Goal: Task Accomplishment & Management: Manage account settings

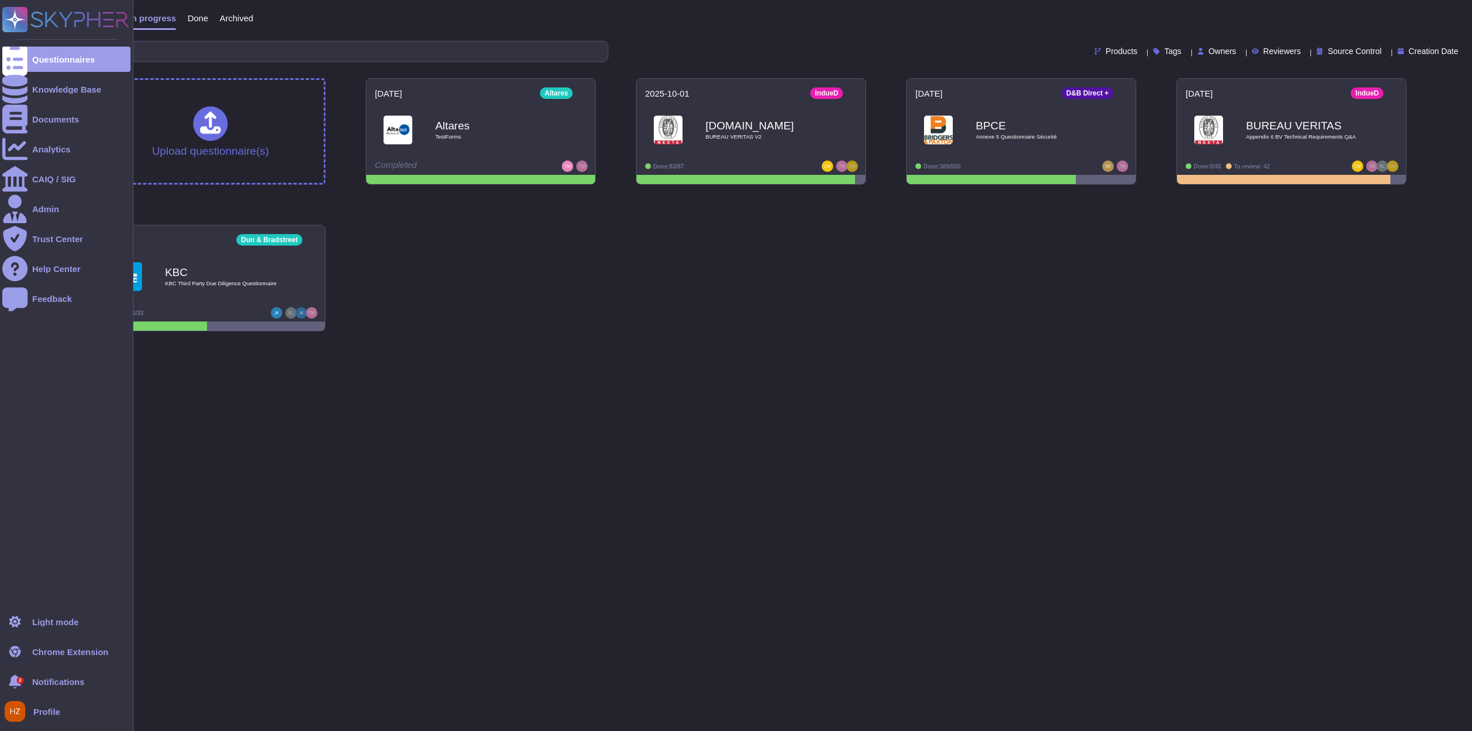
click at [41, 681] on span "Notifications" at bounding box center [58, 681] width 52 height 9
click at [30, 683] on div "2 Notifications" at bounding box center [66, 681] width 128 height 25
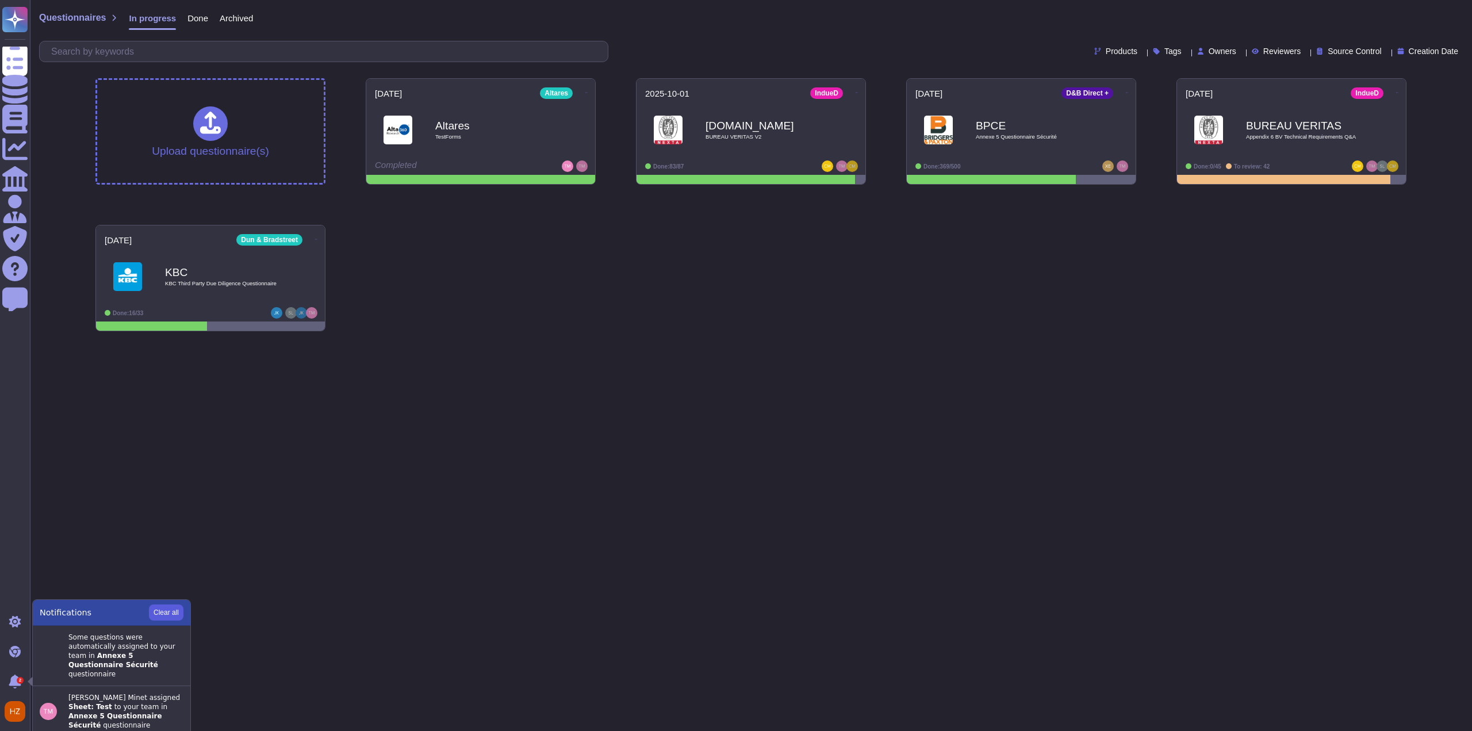
click at [158, 612] on button "Clear all" at bounding box center [166, 612] width 35 height 16
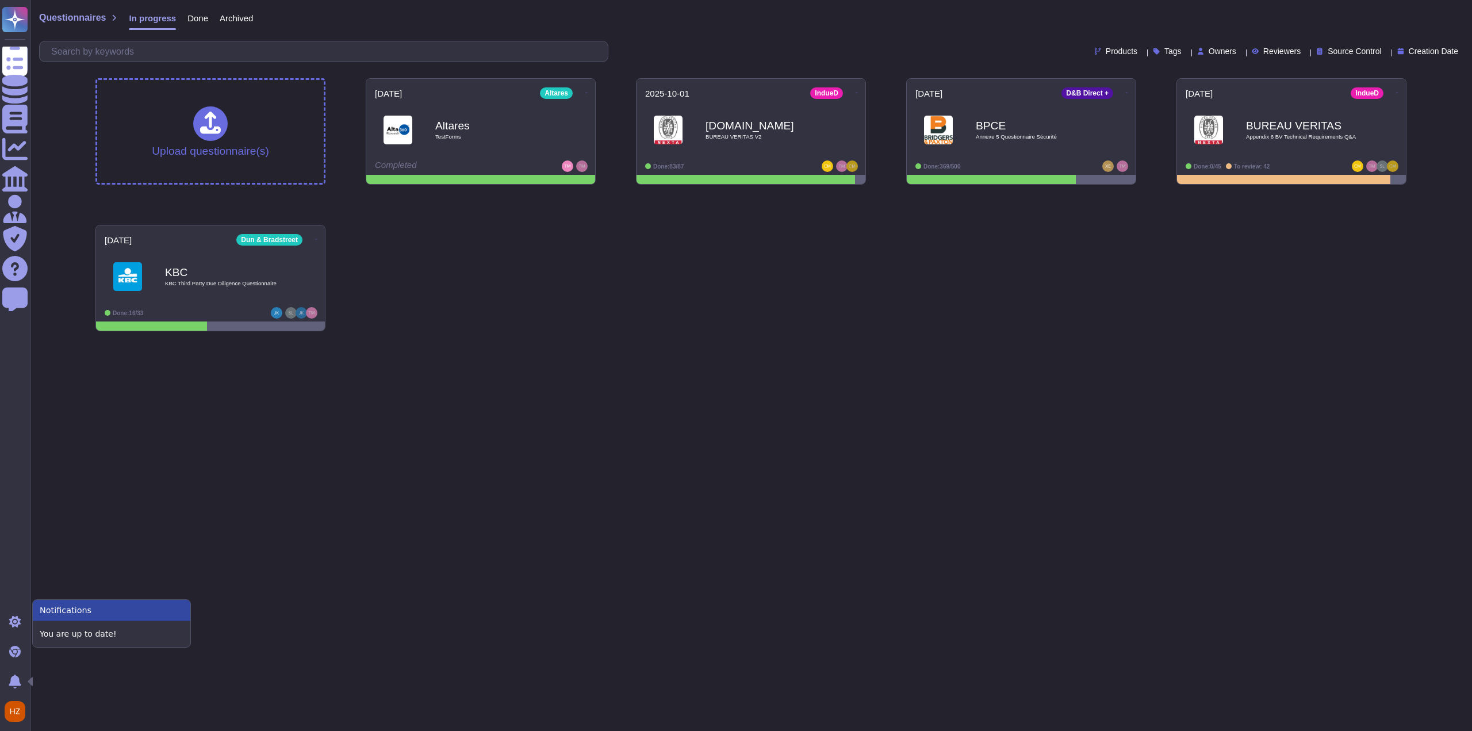
click at [308, 340] on html "Questionnaires Knowledge Base Documents Analytics CAIQ / SIG Admin Trust Center…" at bounding box center [736, 170] width 1472 height 340
click at [386, 340] on html "Questionnaires Knowledge Base Documents Analytics CAIQ / SIG Admin Trust Center…" at bounding box center [736, 170] width 1472 height 340
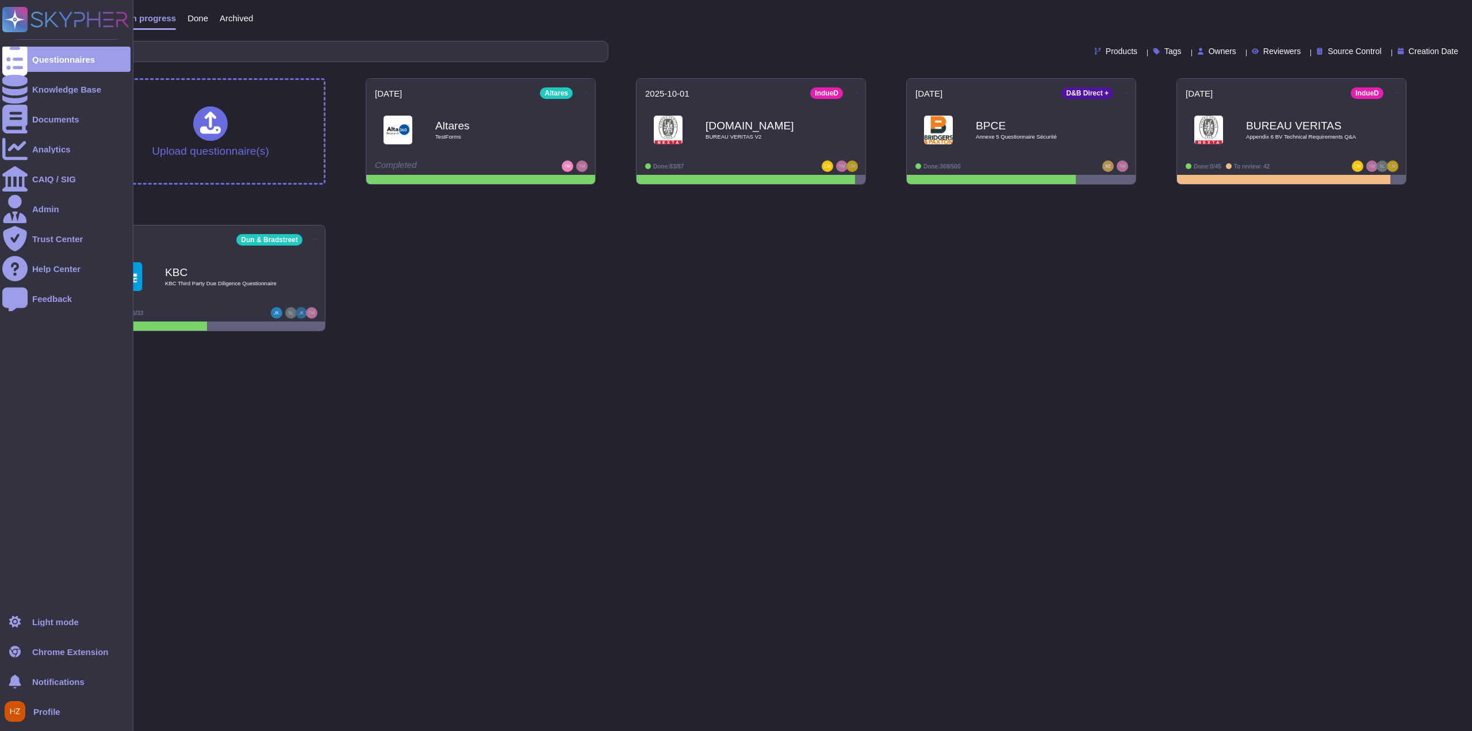
click at [54, 714] on span "Profile" at bounding box center [46, 711] width 27 height 9
